Goal: Find specific page/section: Find specific page/section

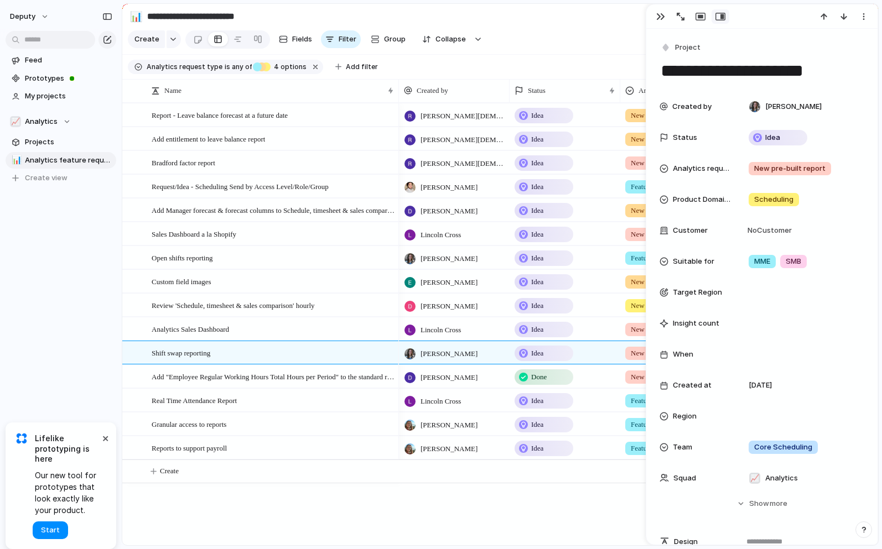
scroll to position [564, 0]
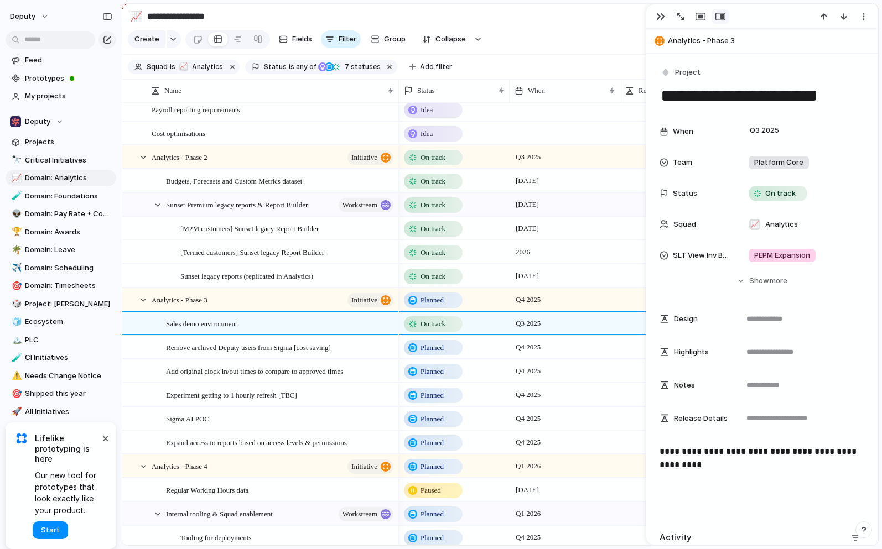
click at [696, 447] on p "**********" at bounding box center [761, 458] width 205 height 27
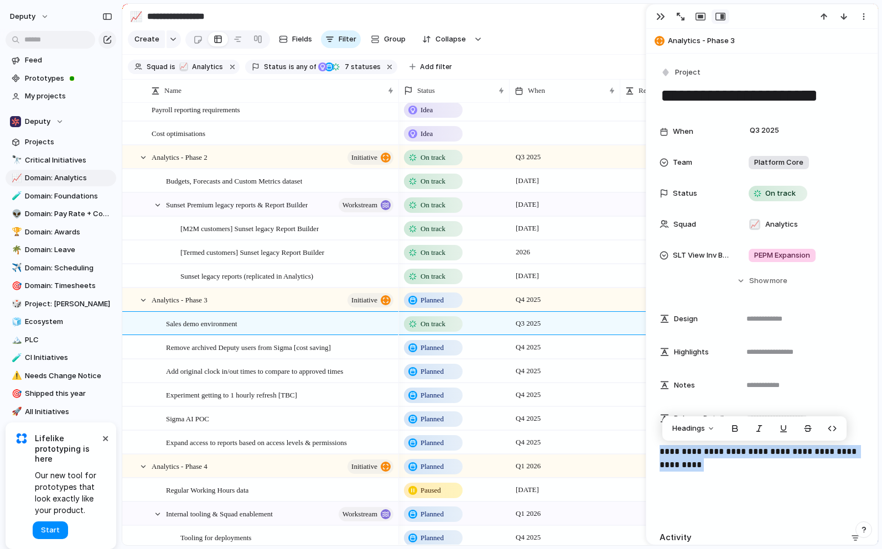
copy p "*"
